Goal: Book appointment/travel/reservation

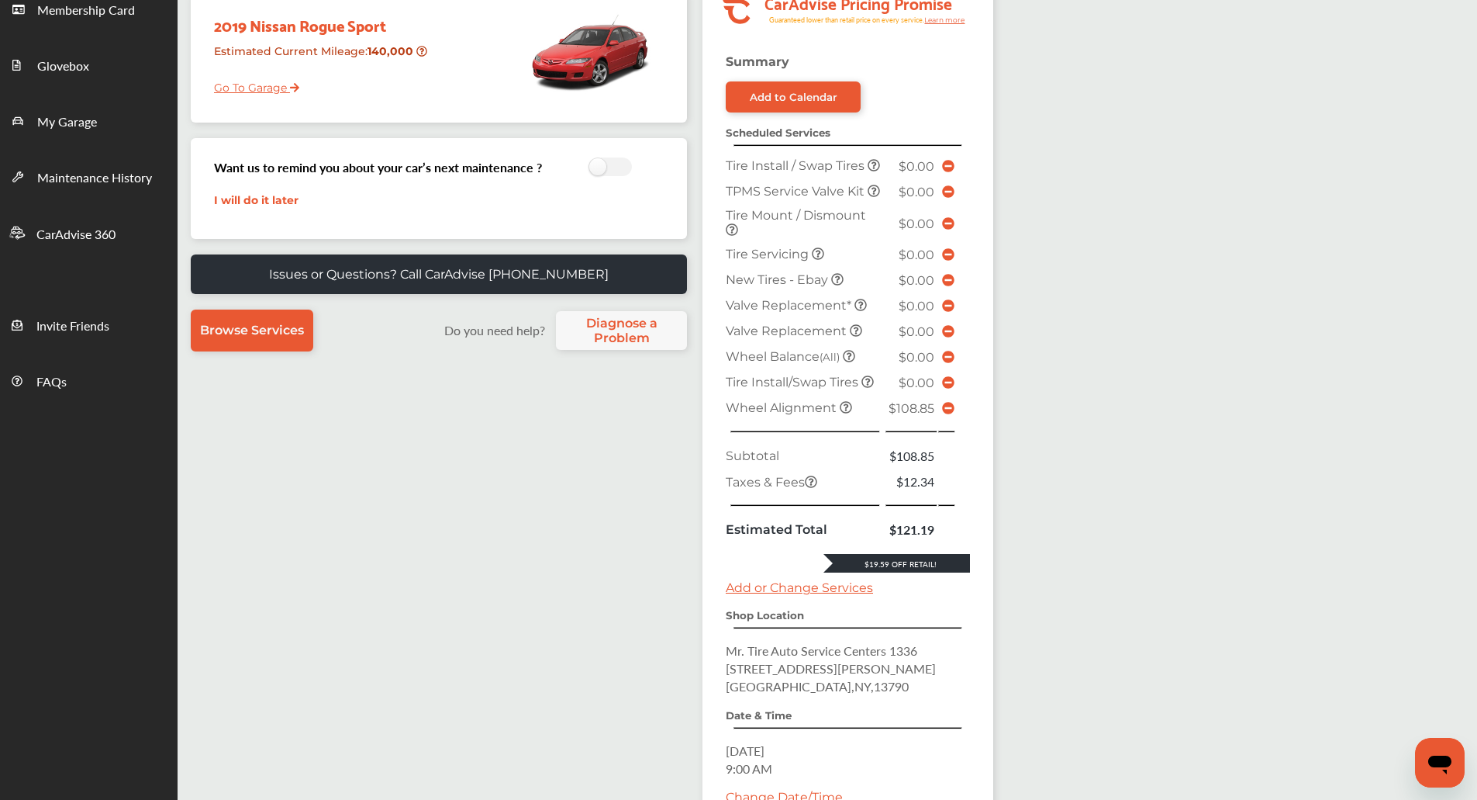
scroll to position [256, 0]
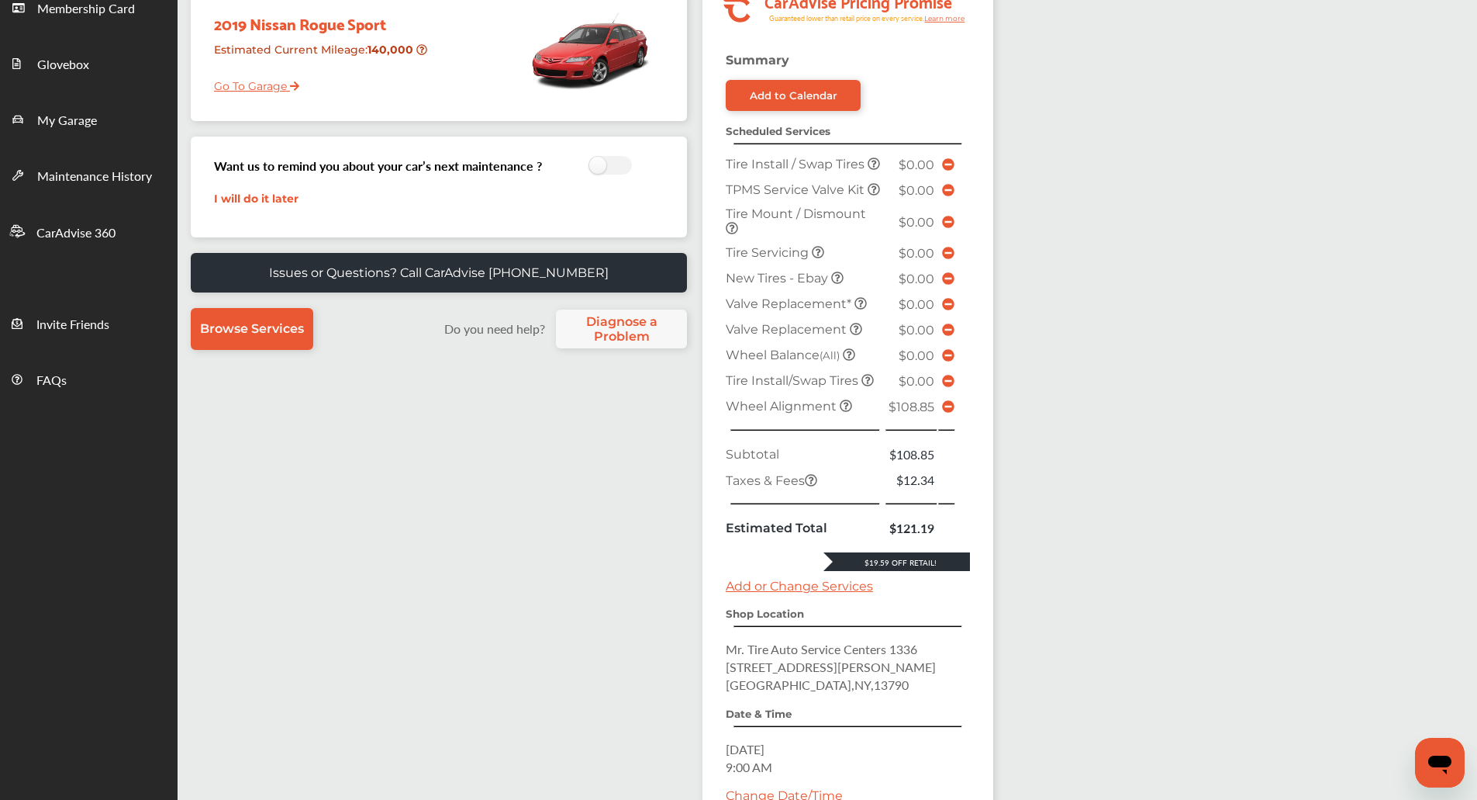
click at [943, 413] on icon at bounding box center [948, 406] width 12 height 12
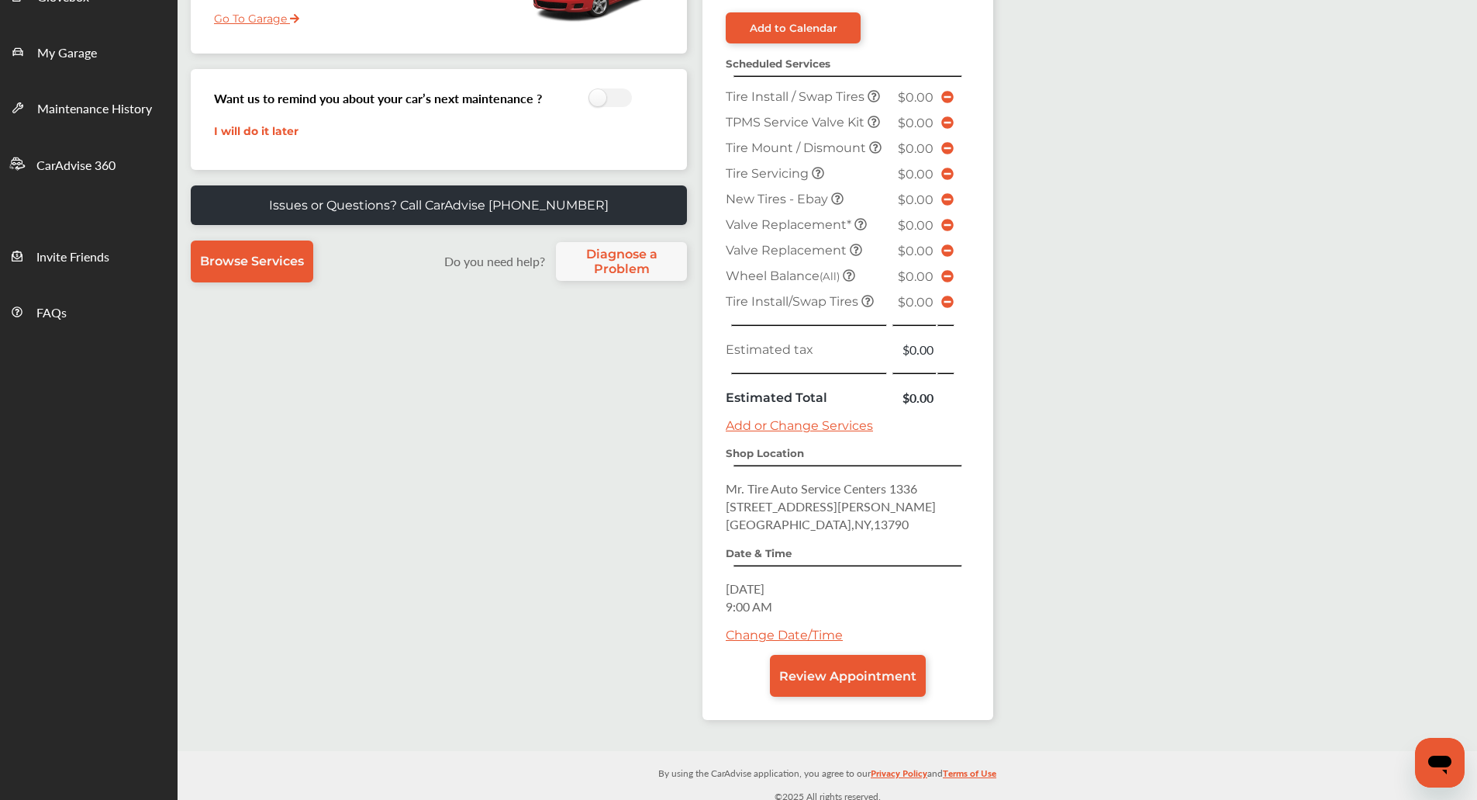
scroll to position [326, 0]
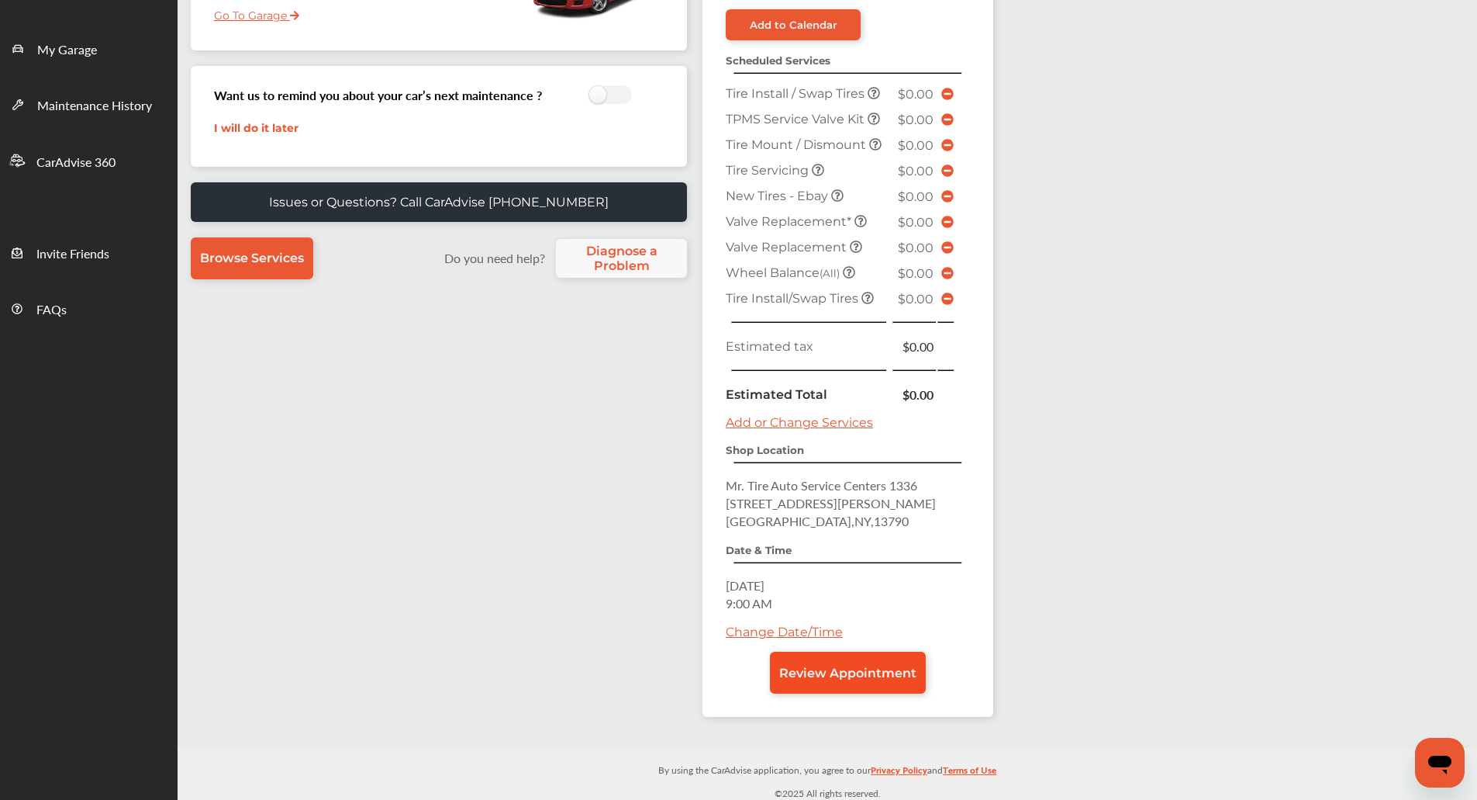
click at [882, 665] on span "Review Appointment" at bounding box center [847, 672] width 137 height 15
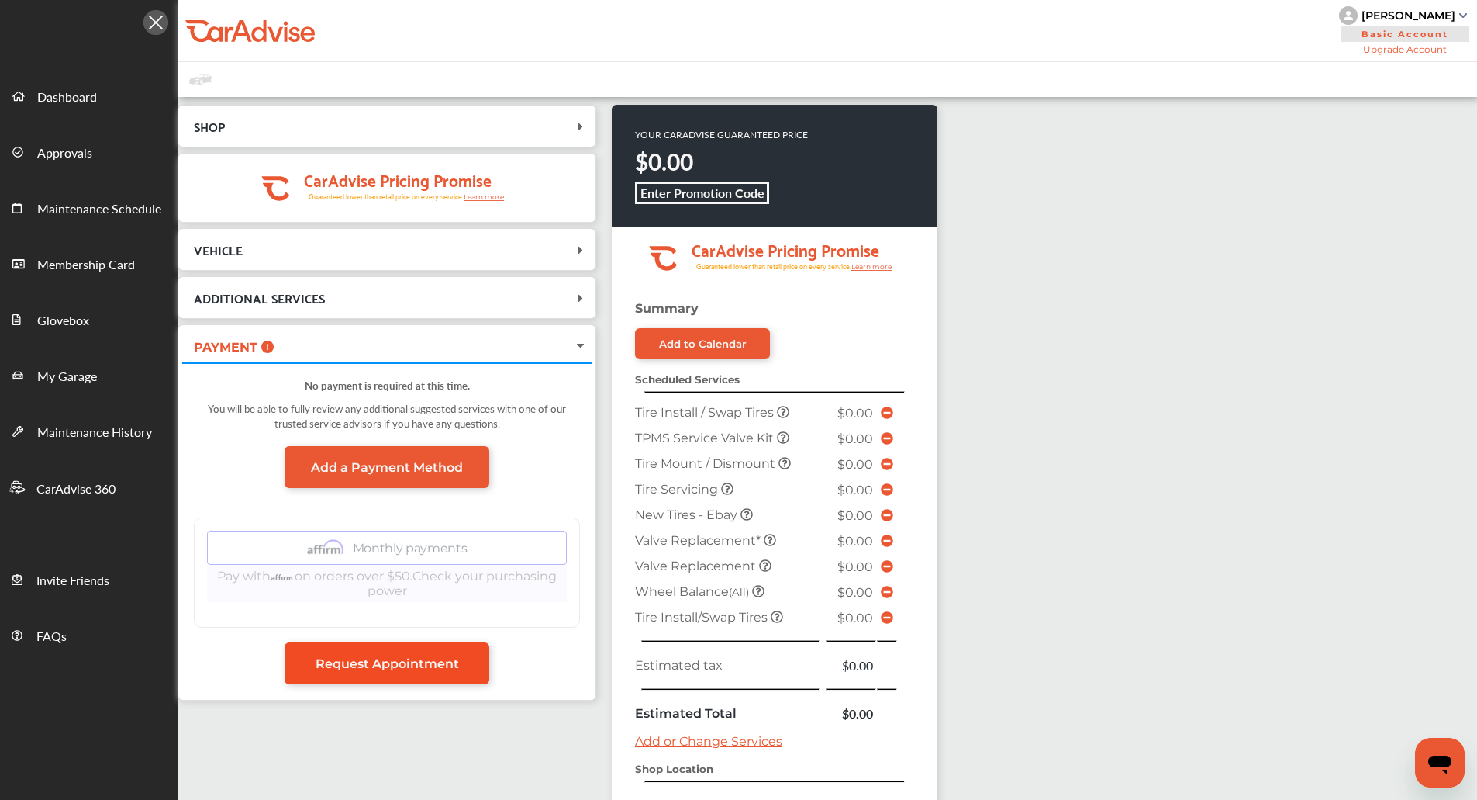
click at [485, 658] on link "Request Appointment" at bounding box center [387, 663] width 205 height 42
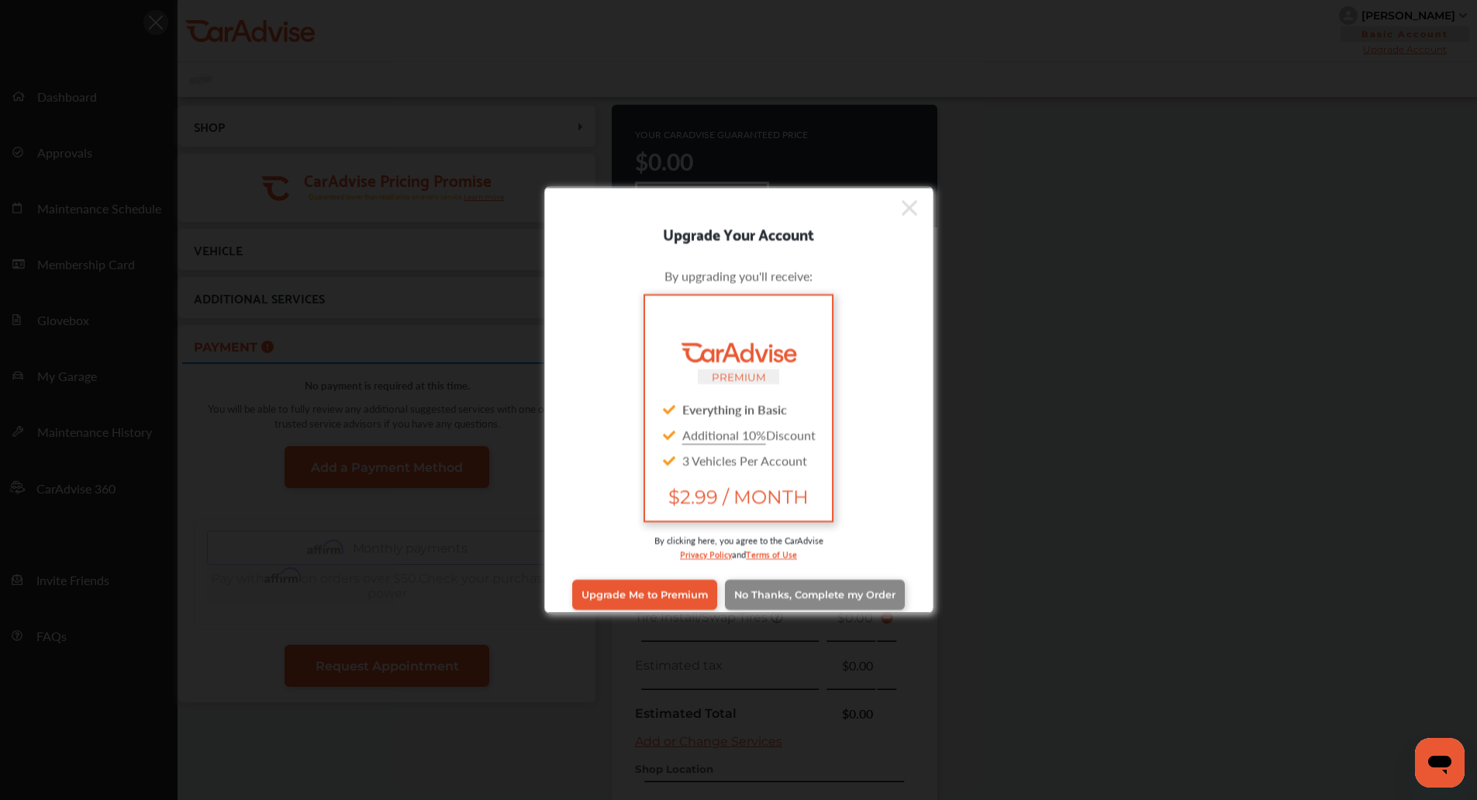
click at [813, 603] on link "No Thanks, Complete my Order" at bounding box center [815, 593] width 180 height 29
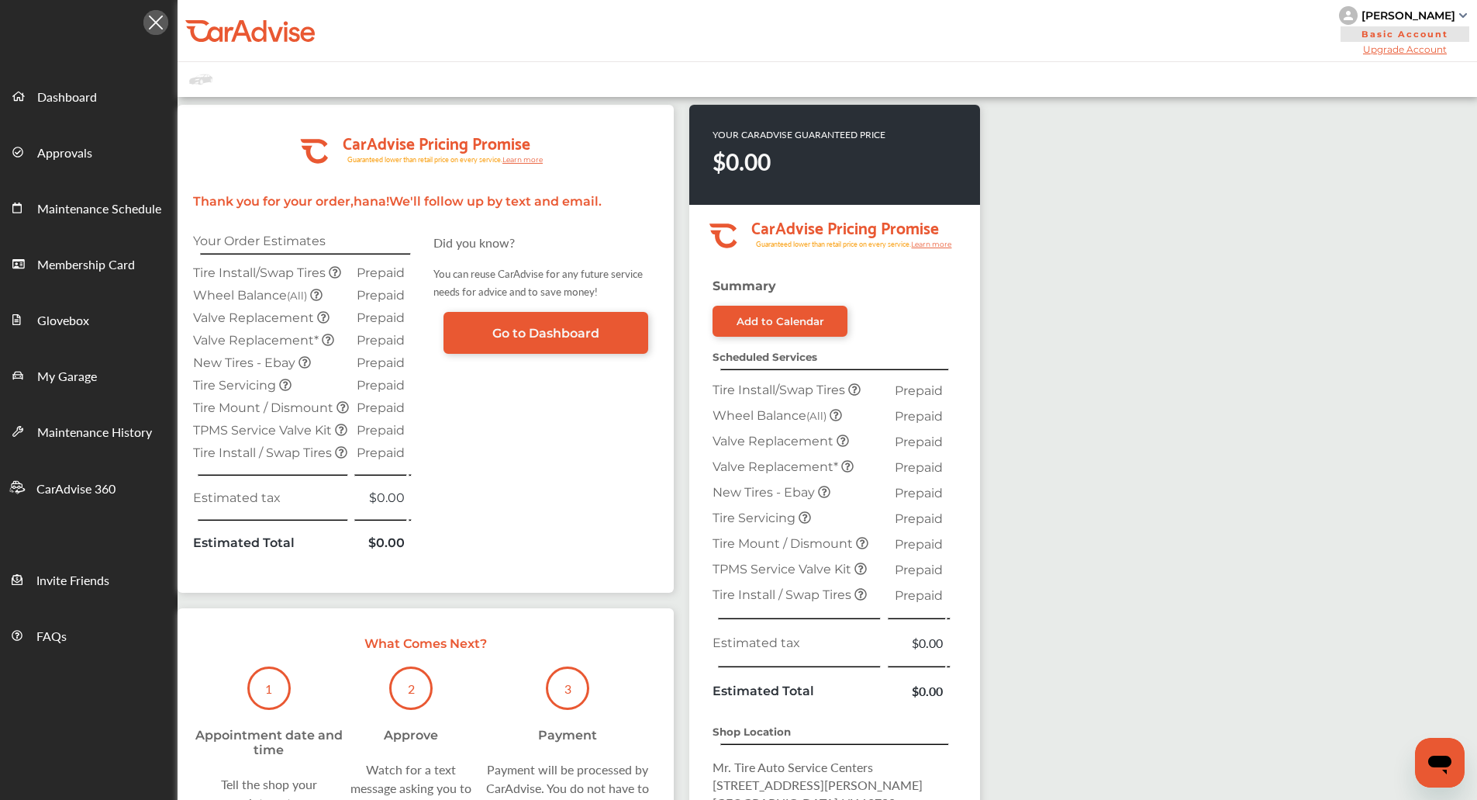
scroll to position [261, 0]
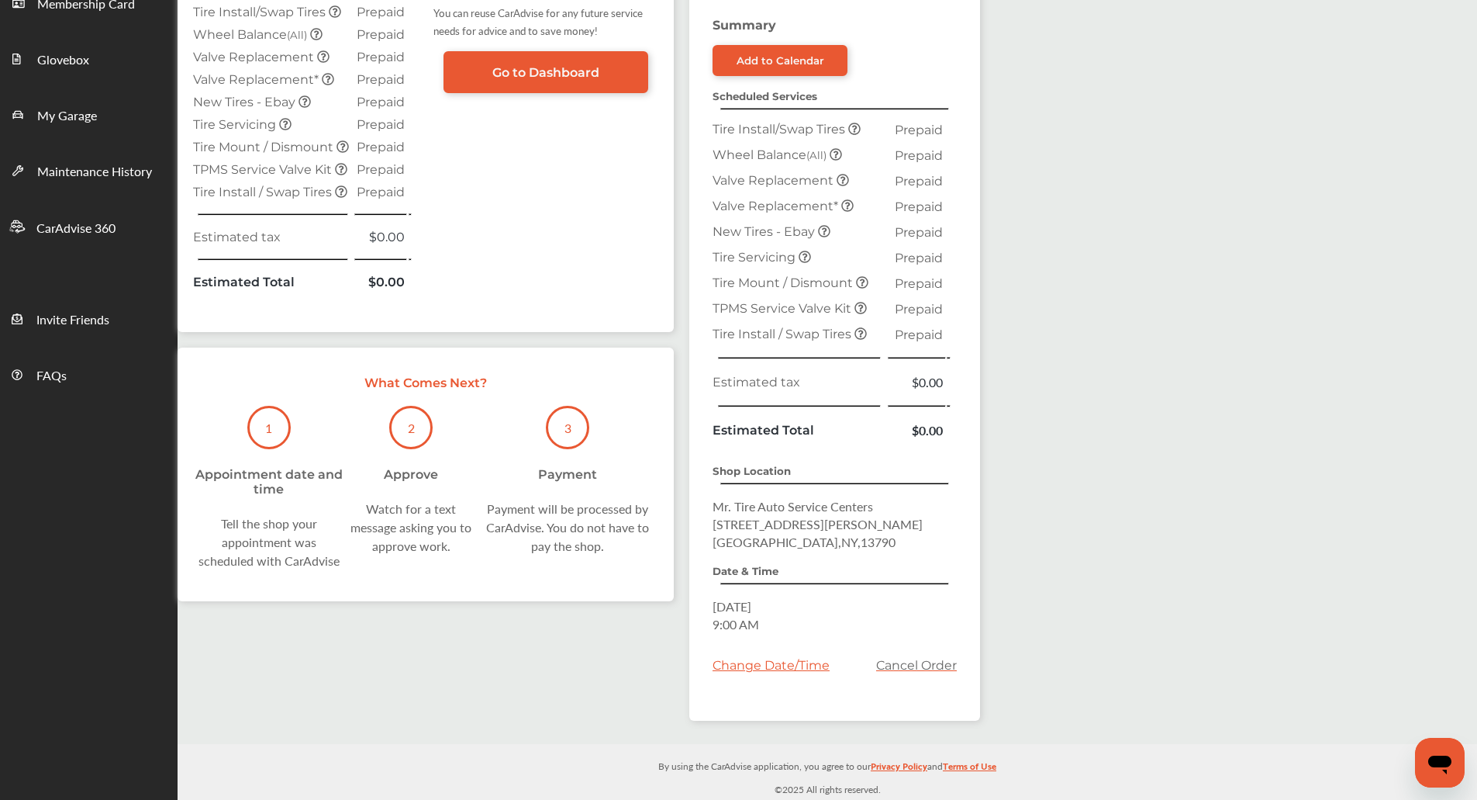
click at [1058, 310] on div ".cls-1 { clip-path: url(#clip-Pricing_Promise_Banner); } .cls-2 { fill: #fff; }…" at bounding box center [828, 289] width 1300 height 907
